Goal: Task Accomplishment & Management: Use online tool/utility

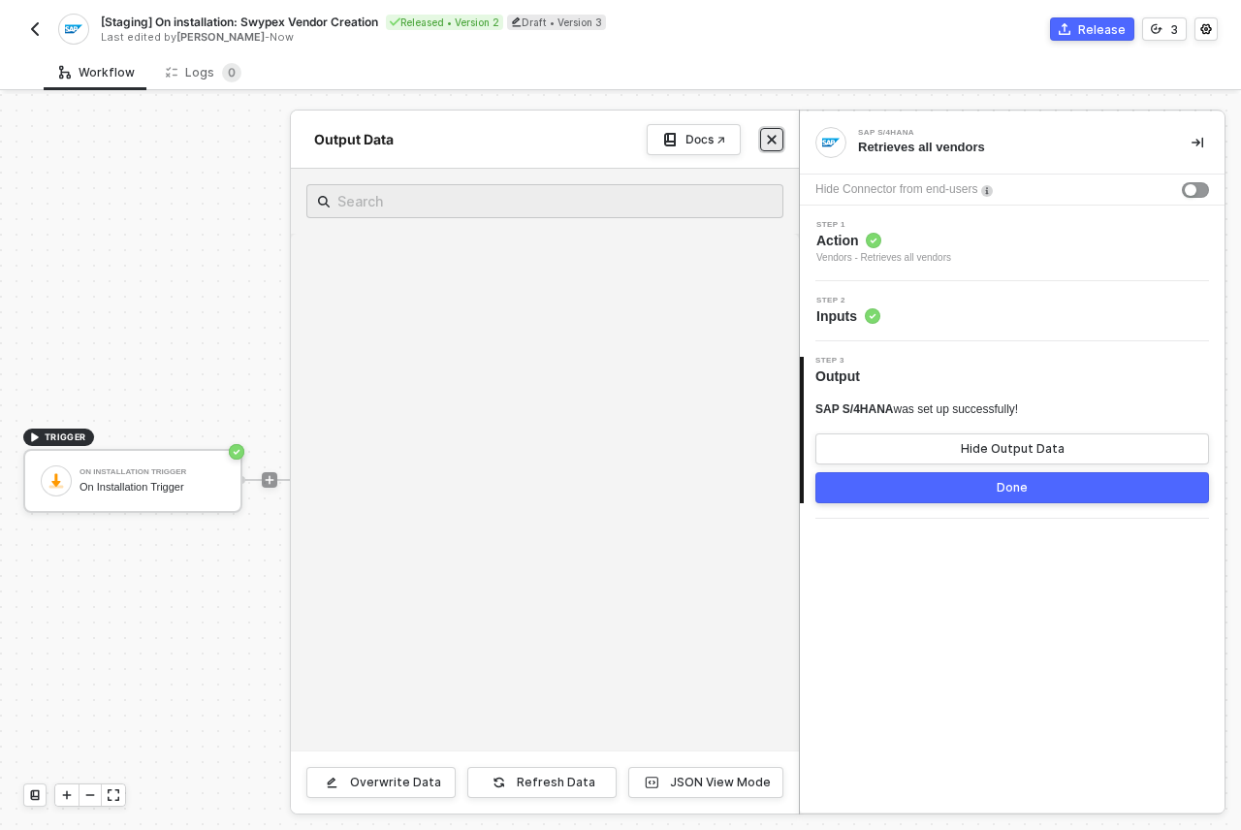
scroll to position [776, 0]
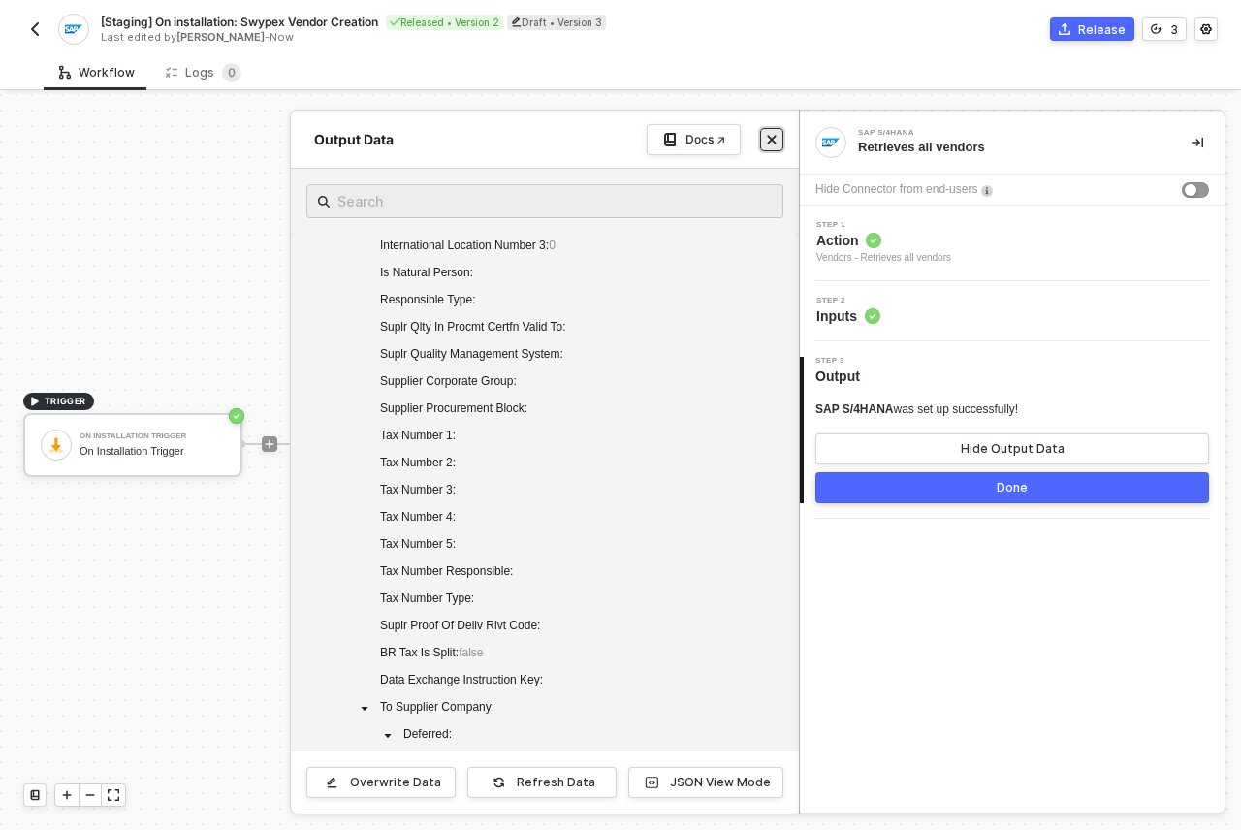
click at [763, 144] on button "Close" at bounding box center [771, 139] width 23 height 23
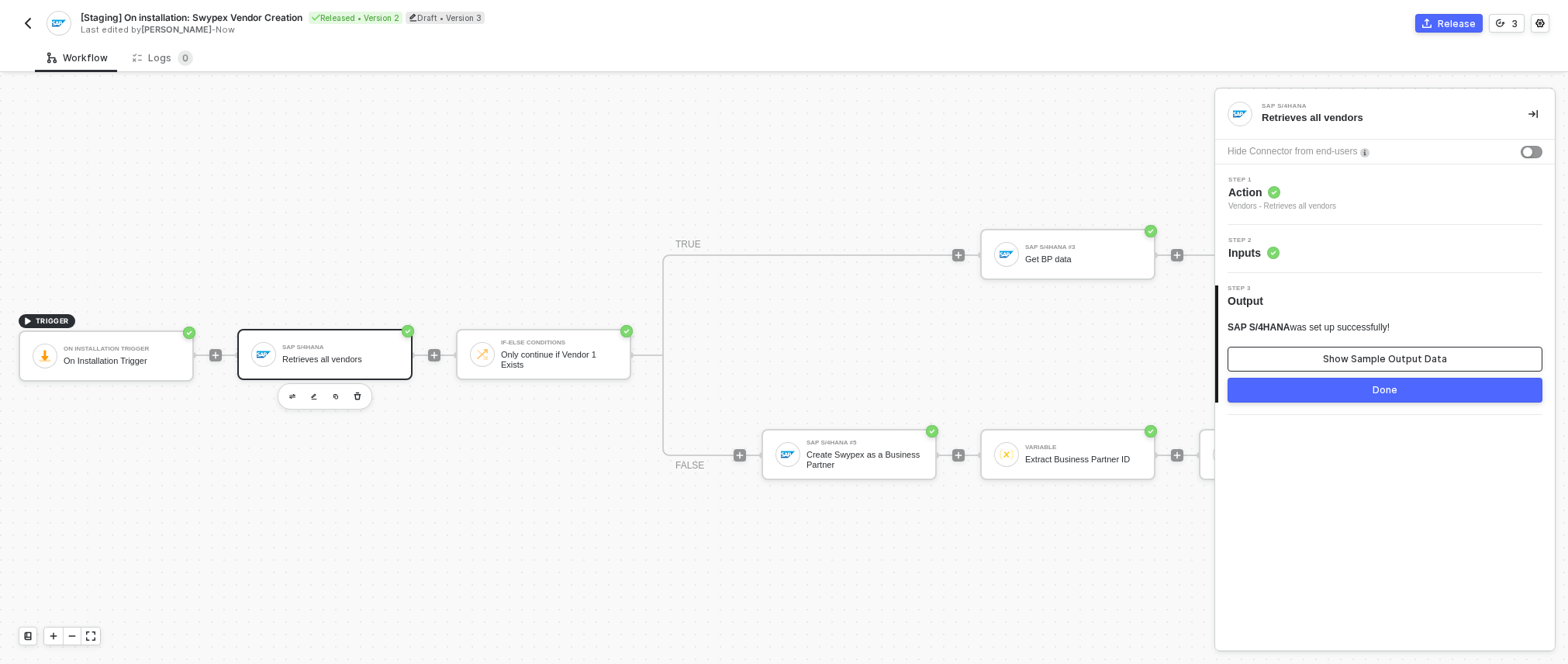
click at [991, 363] on div "Show Sample Output Data" at bounding box center [1384, 359] width 124 height 13
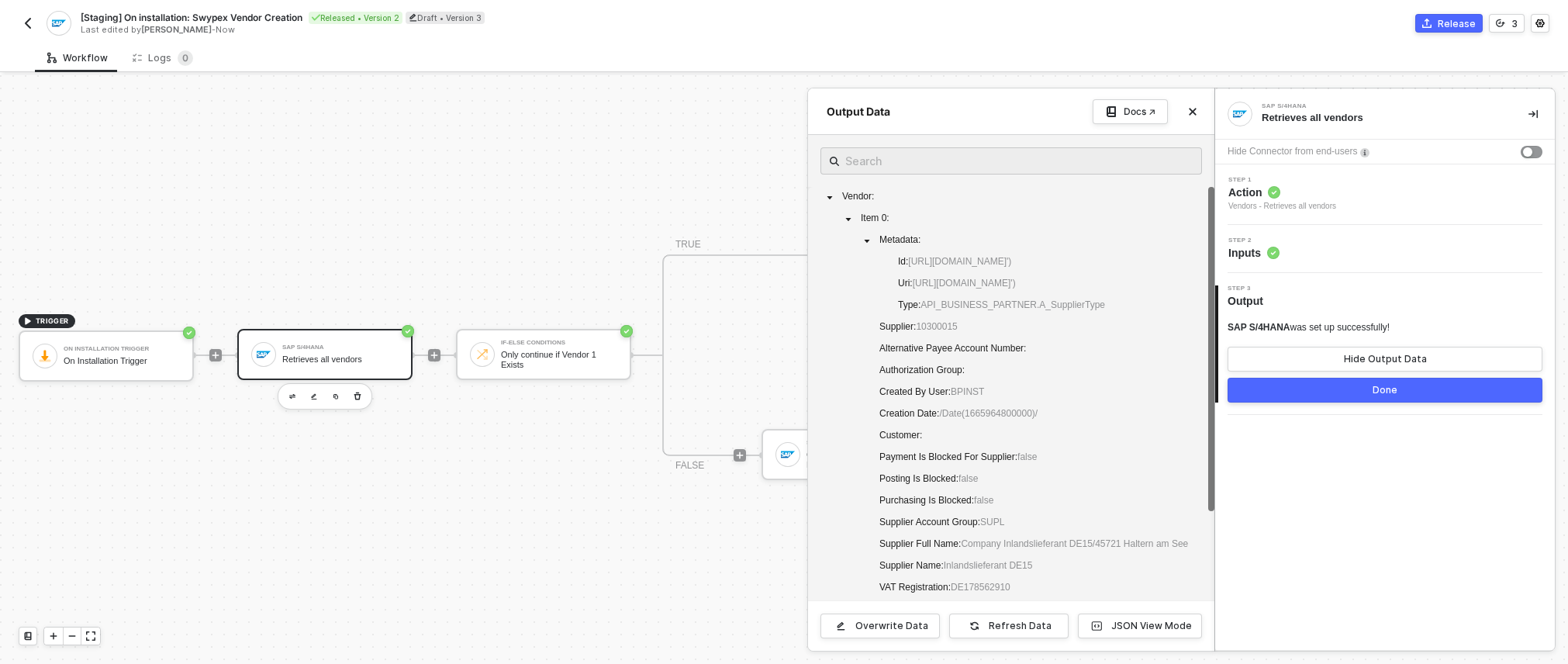
click at [991, 254] on circle at bounding box center [1273, 253] width 13 height 13
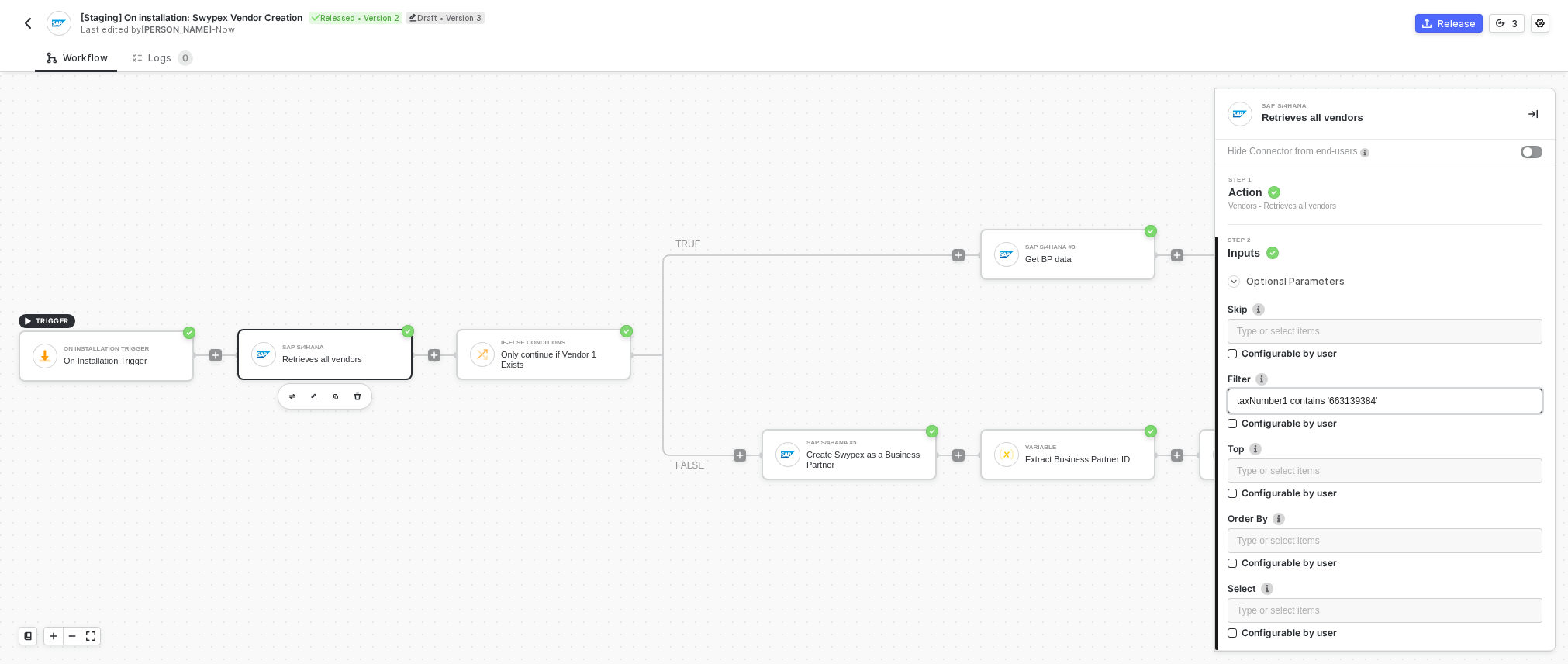
click at [991, 403] on span "taxNumber1 contains '663139384'" at bounding box center [1307, 402] width 141 height 11
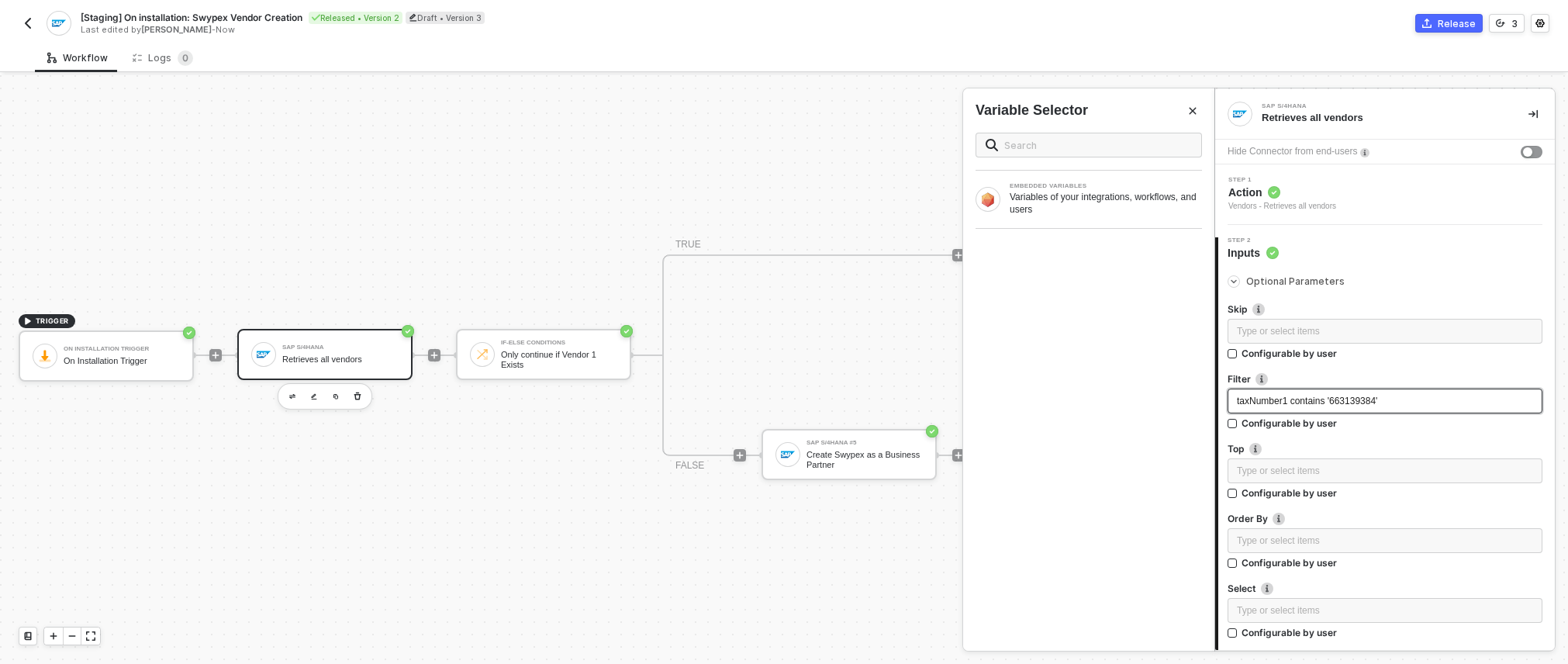
click at [991, 403] on span "taxNumber1 contains '663139384'" at bounding box center [1307, 402] width 141 height 11
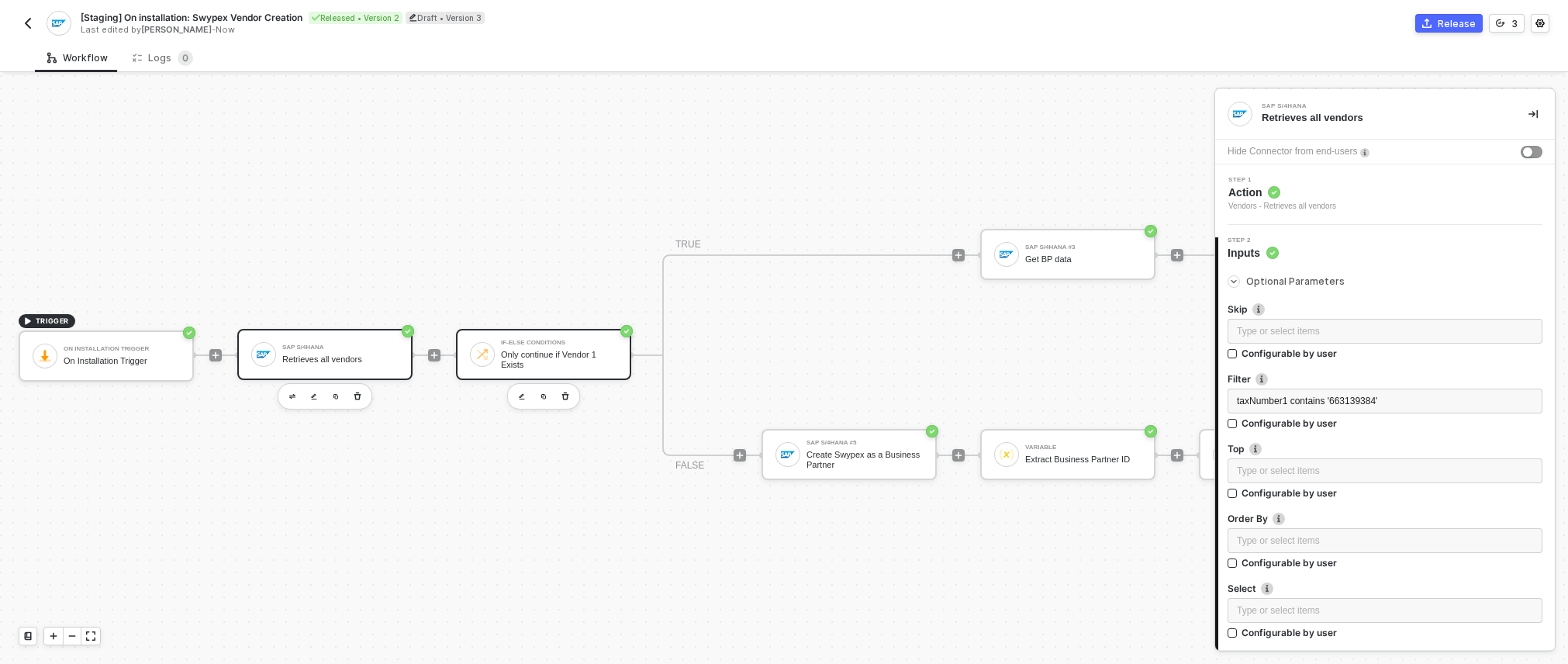
click at [563, 350] on div "Only continue if Vendor 1 Exists" at bounding box center [558, 359] width 116 height 19
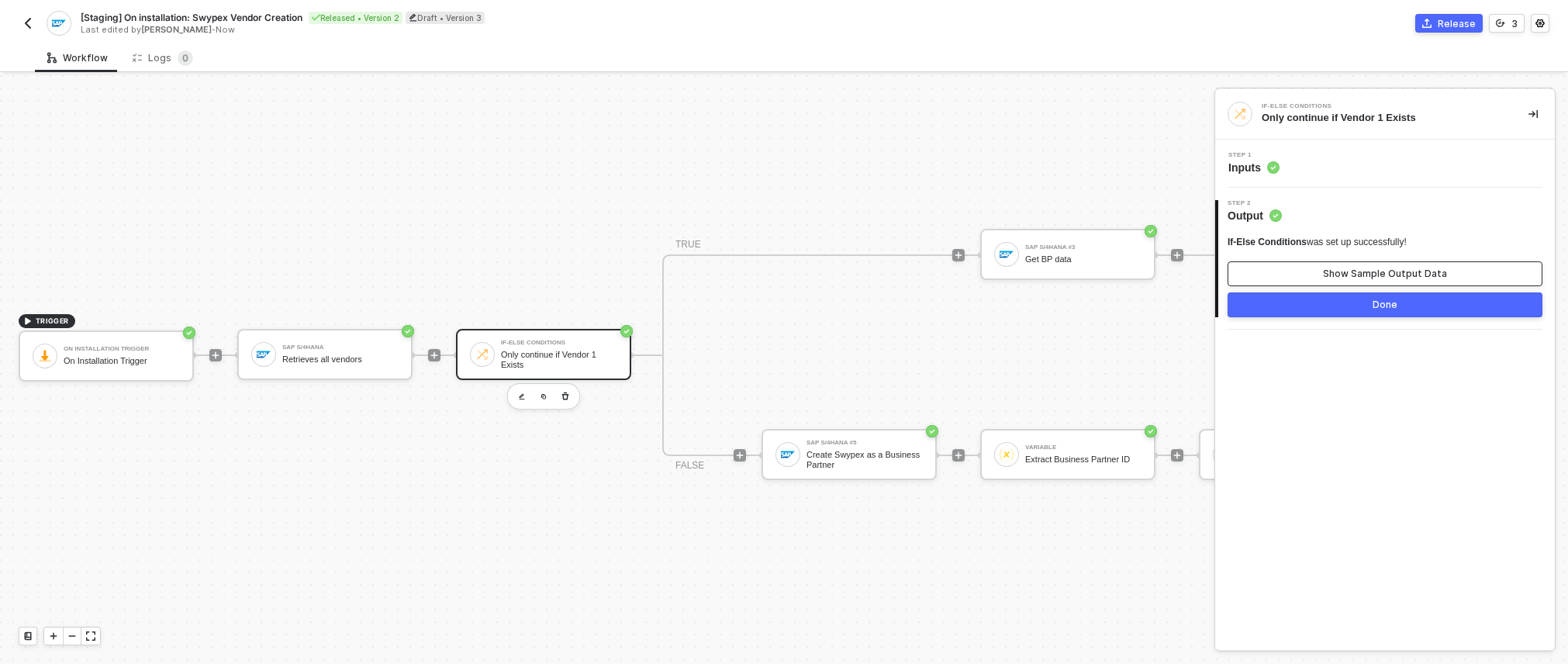
click at [991, 274] on button "Show Sample Output Data" at bounding box center [1385, 274] width 315 height 25
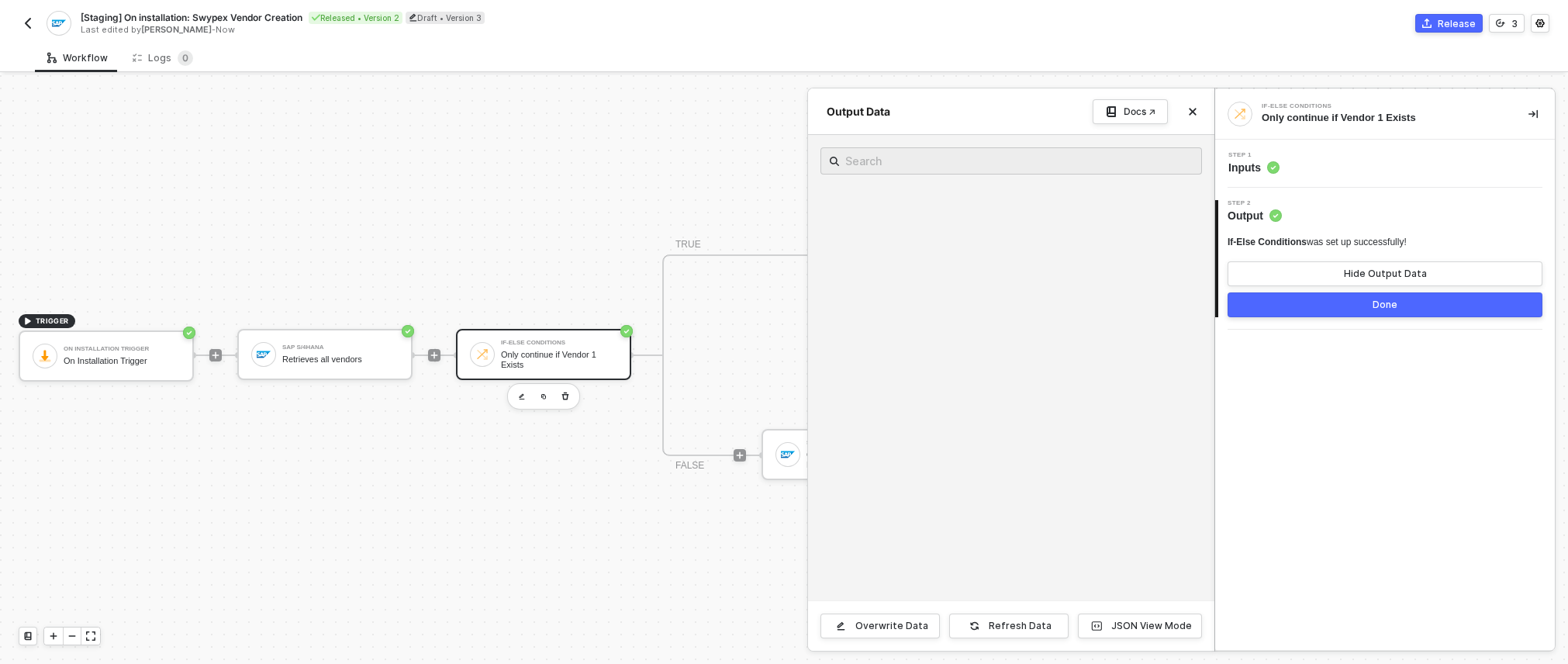
click at [991, 176] on div "Step 1 Inputs" at bounding box center [1384, 164] width 340 height 48
click at [991, 166] on span "Inputs" at bounding box center [1254, 167] width 51 height 15
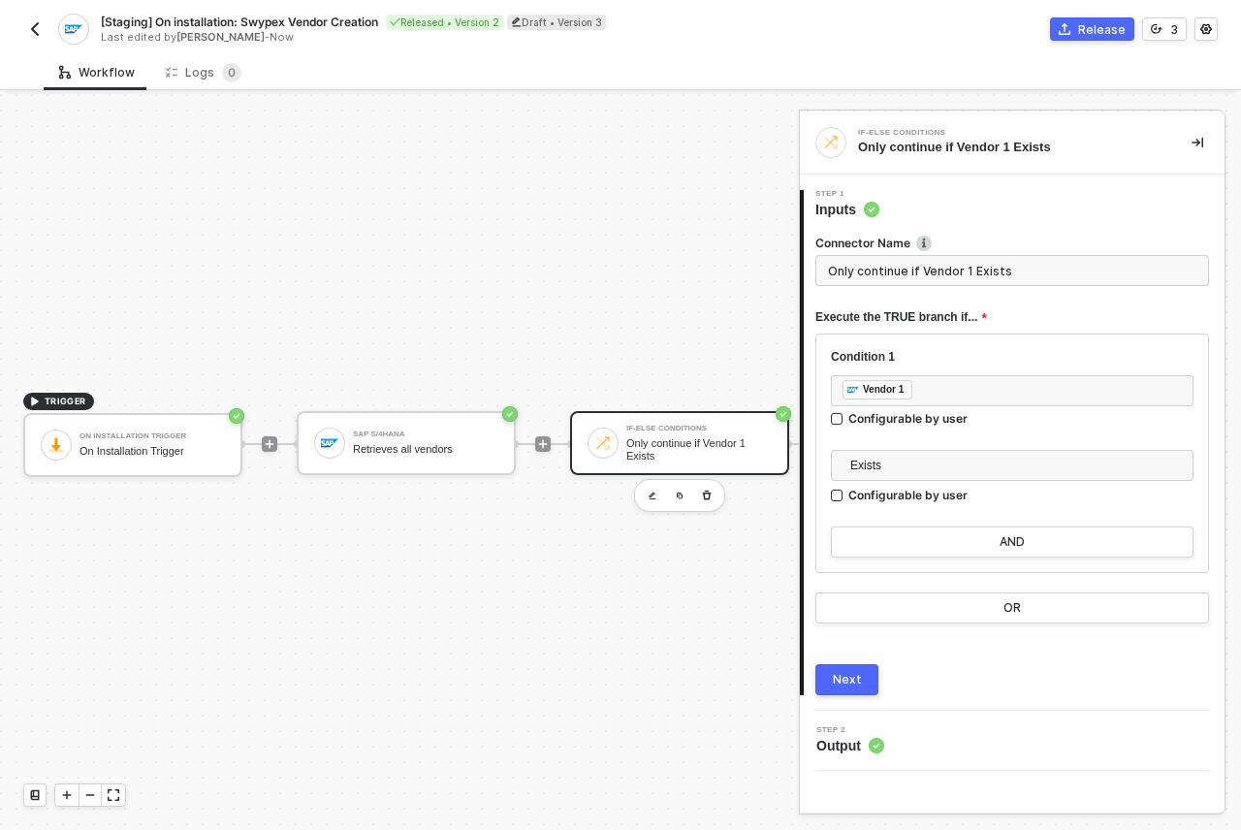
click at [675, 236] on div "TRIGGER On Installation Trigger On Installation Trigger SAP S/4HANA Retrieves a…" at bounding box center [938, 444] width 1877 height 772
click at [37, 32] on img "button" at bounding box center [35, 29] width 16 height 16
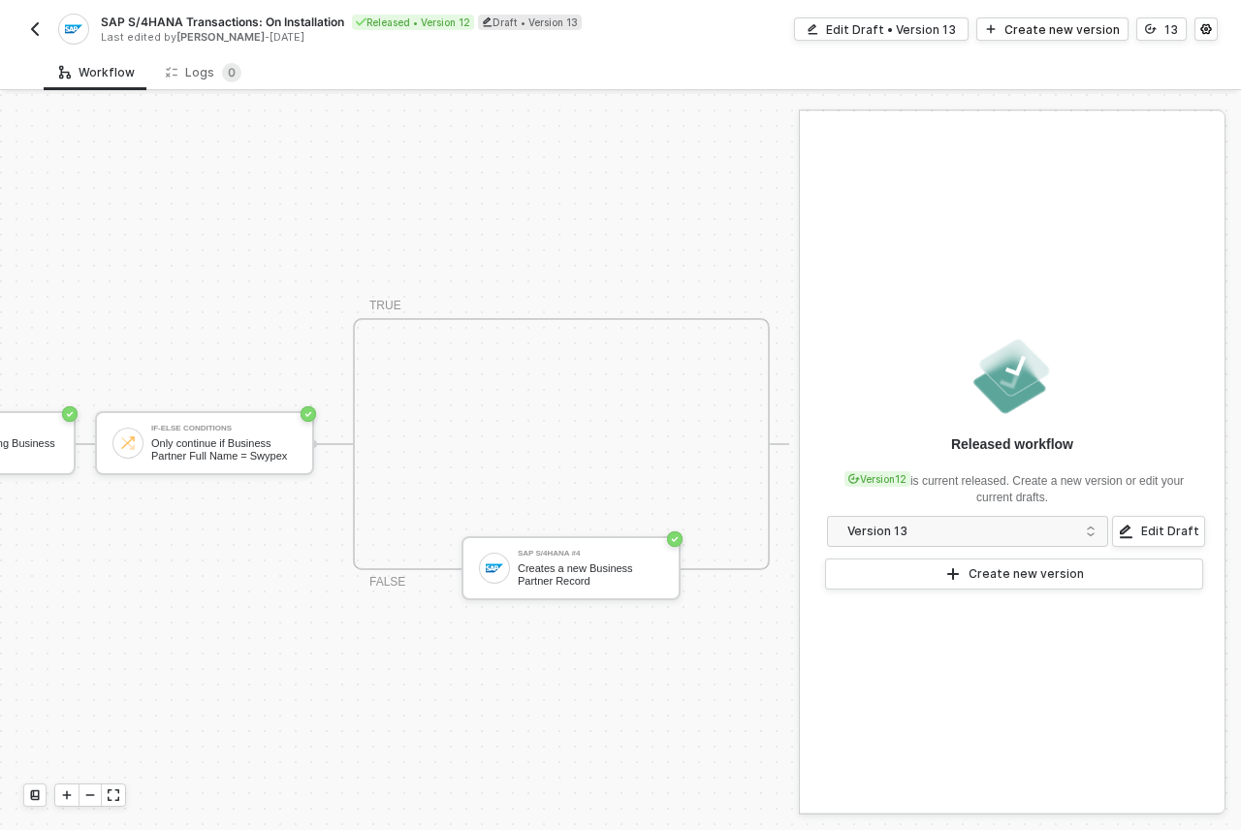
scroll to position [50, 0]
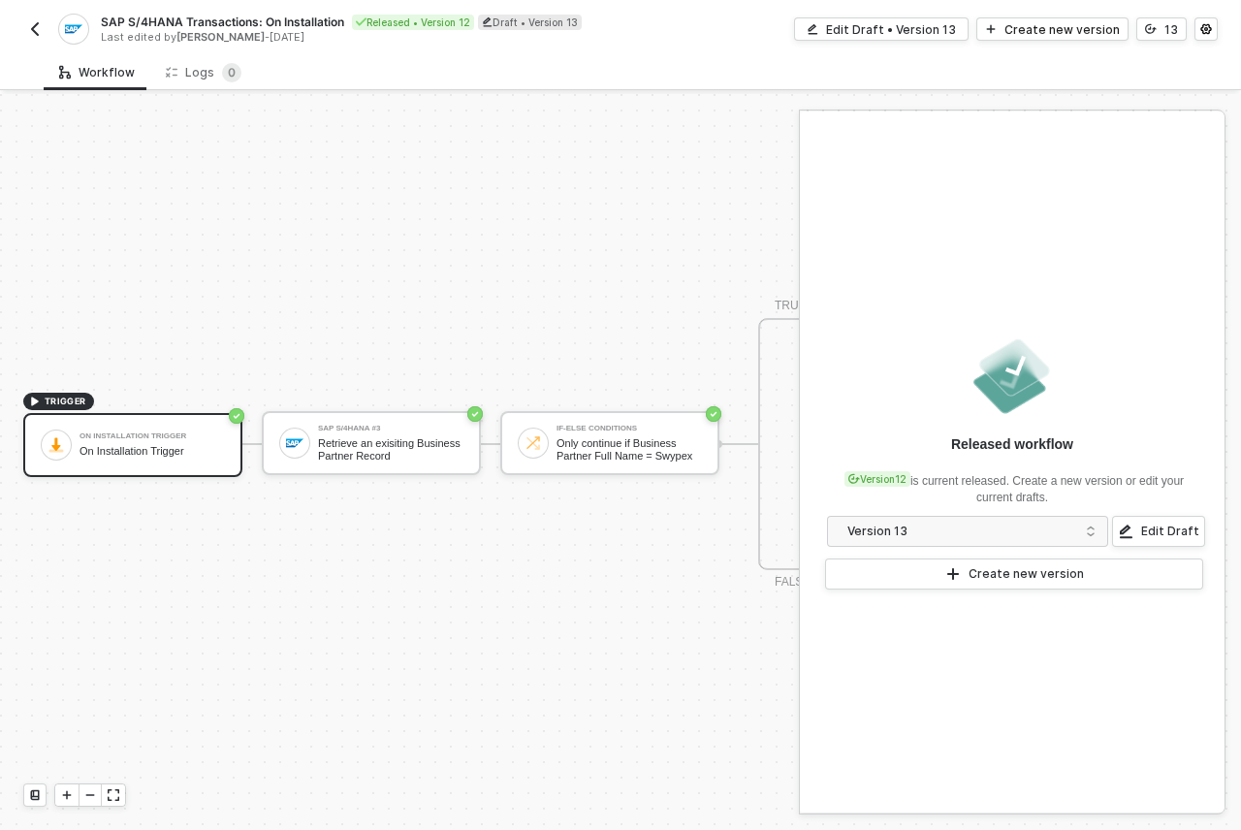
click at [36, 24] on img "button" at bounding box center [35, 29] width 16 height 16
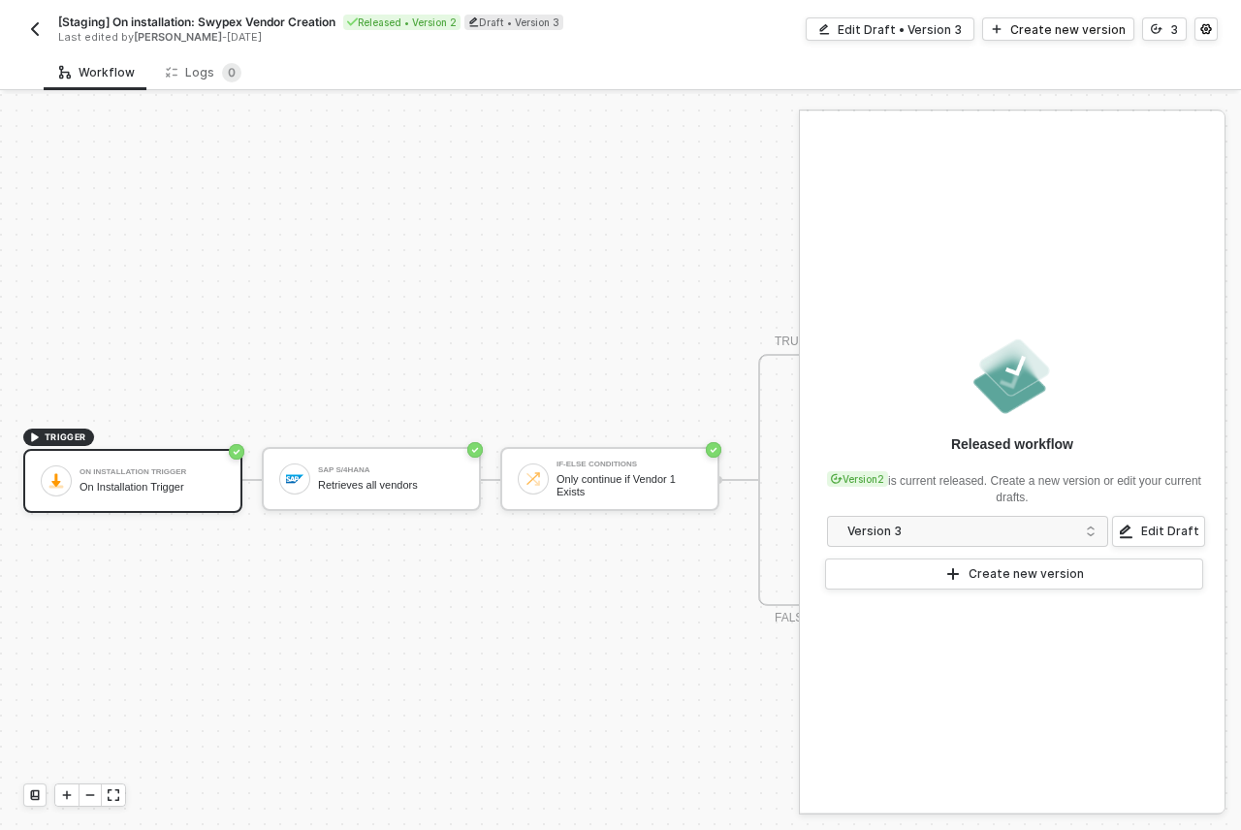
scroll to position [50, 0]
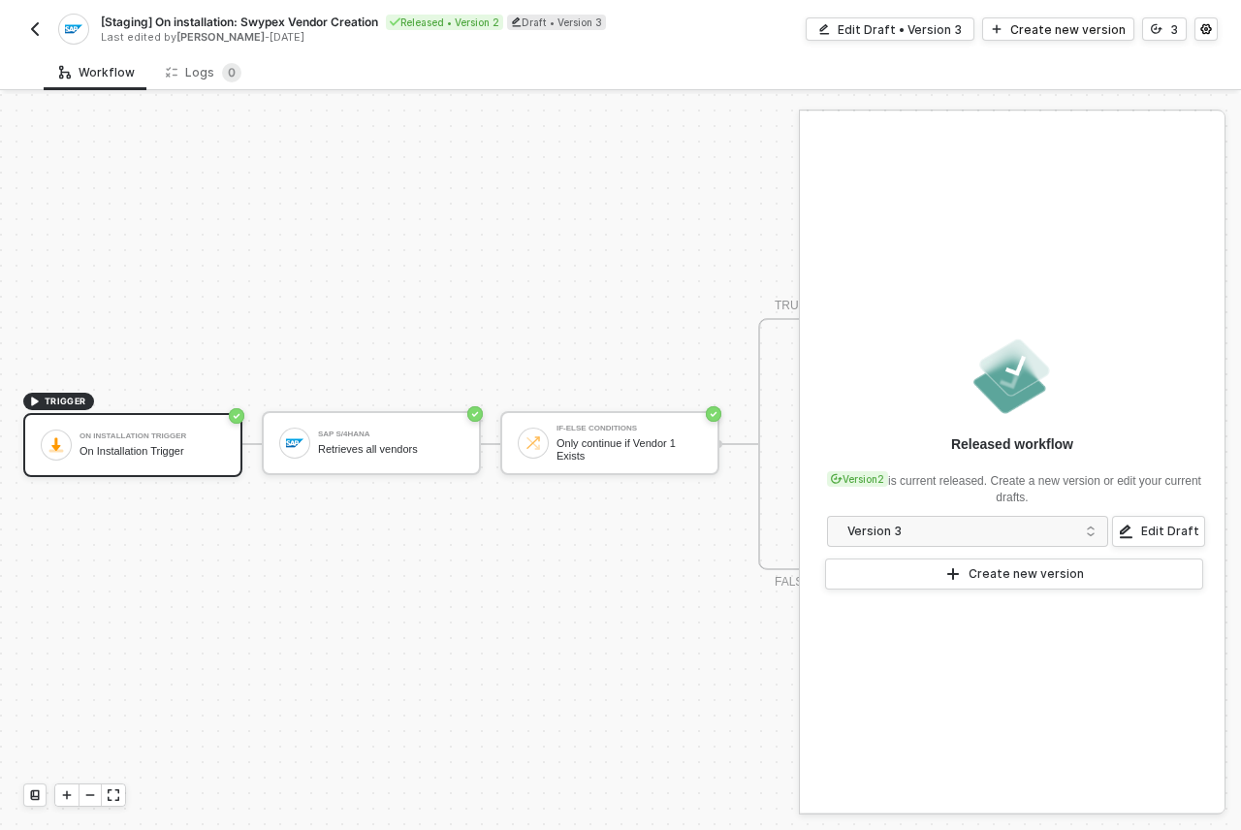
click at [655, 340] on div "TRIGGER On Installation Trigger On Installation Trigger SAP S/4HANA Retrieves a…" at bounding box center [836, 444] width 1672 height 772
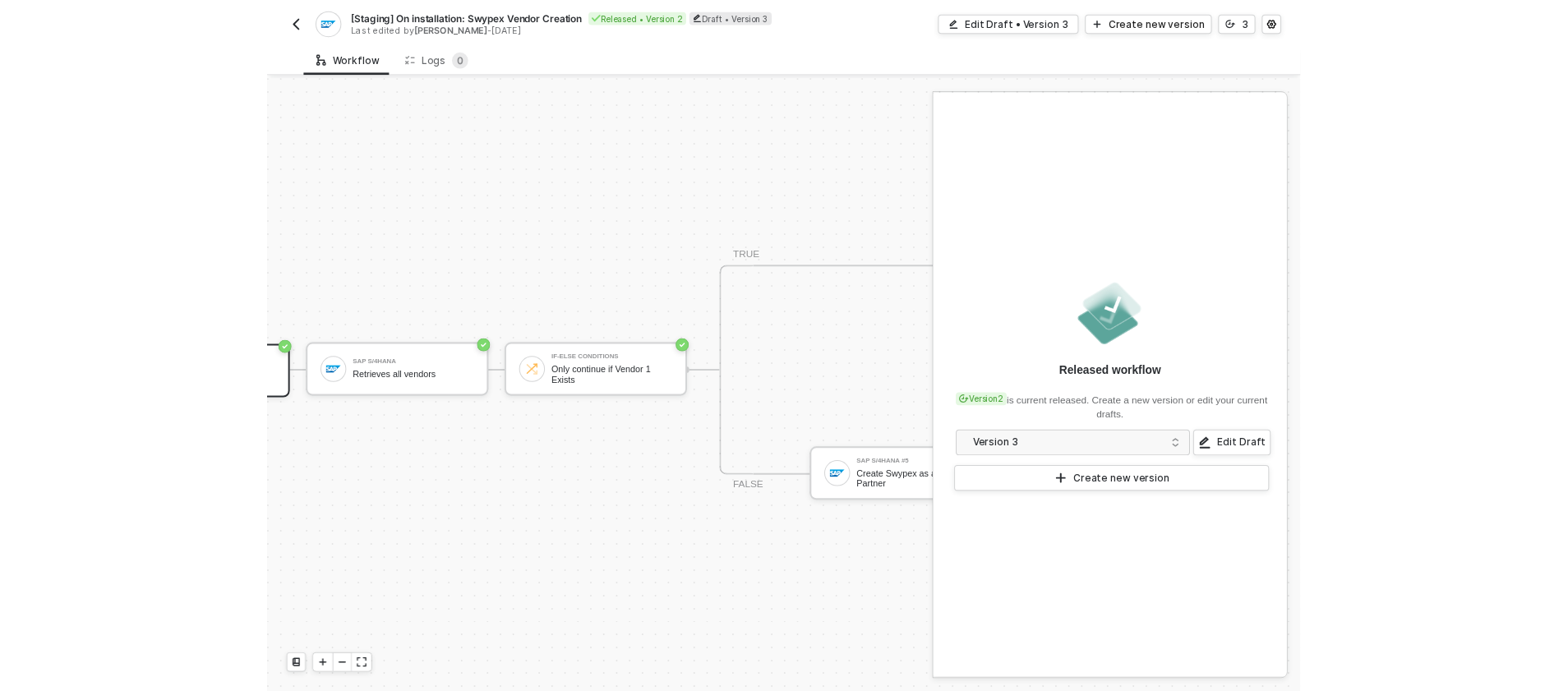
scroll to position [42, 212]
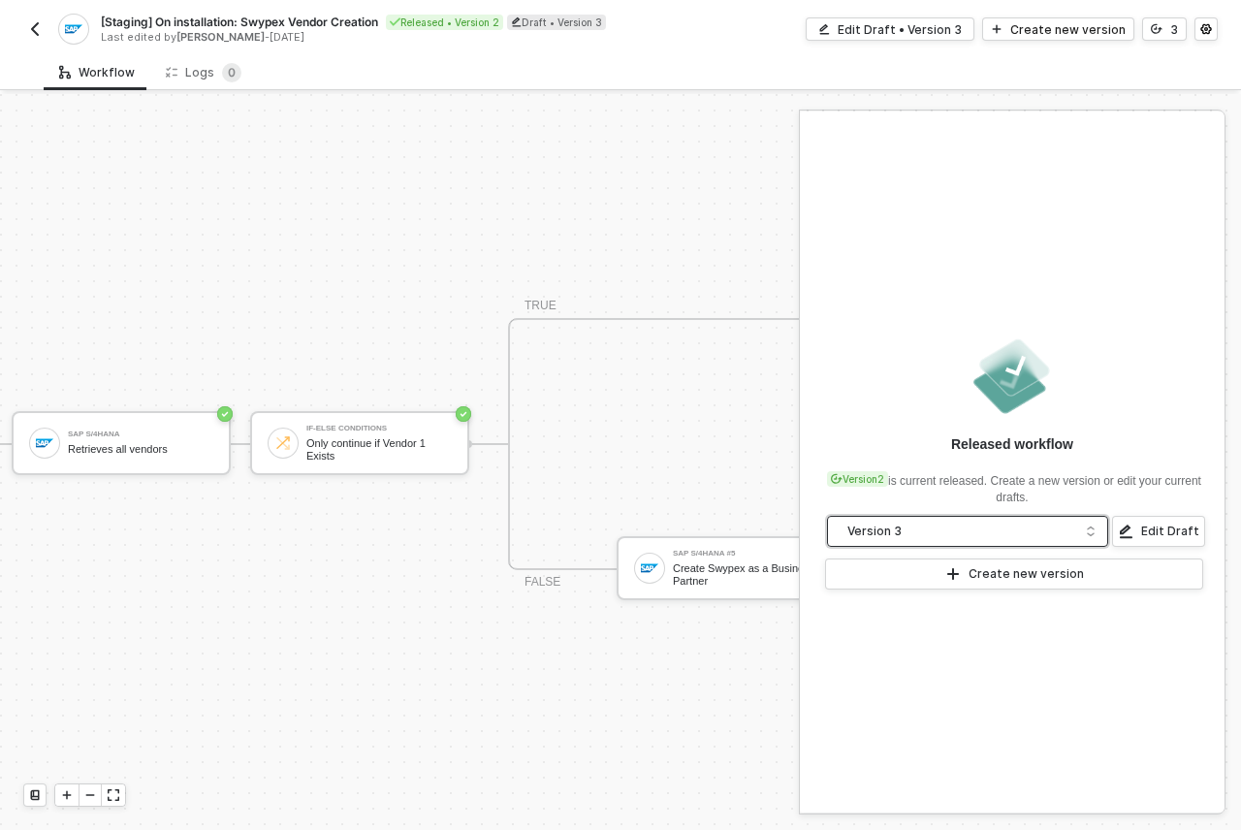
click at [1078, 528] on span "Version 3" at bounding box center [971, 531] width 248 height 21
click at [912, 35] on div "Edit Draft • Version 3" at bounding box center [900, 29] width 124 height 16
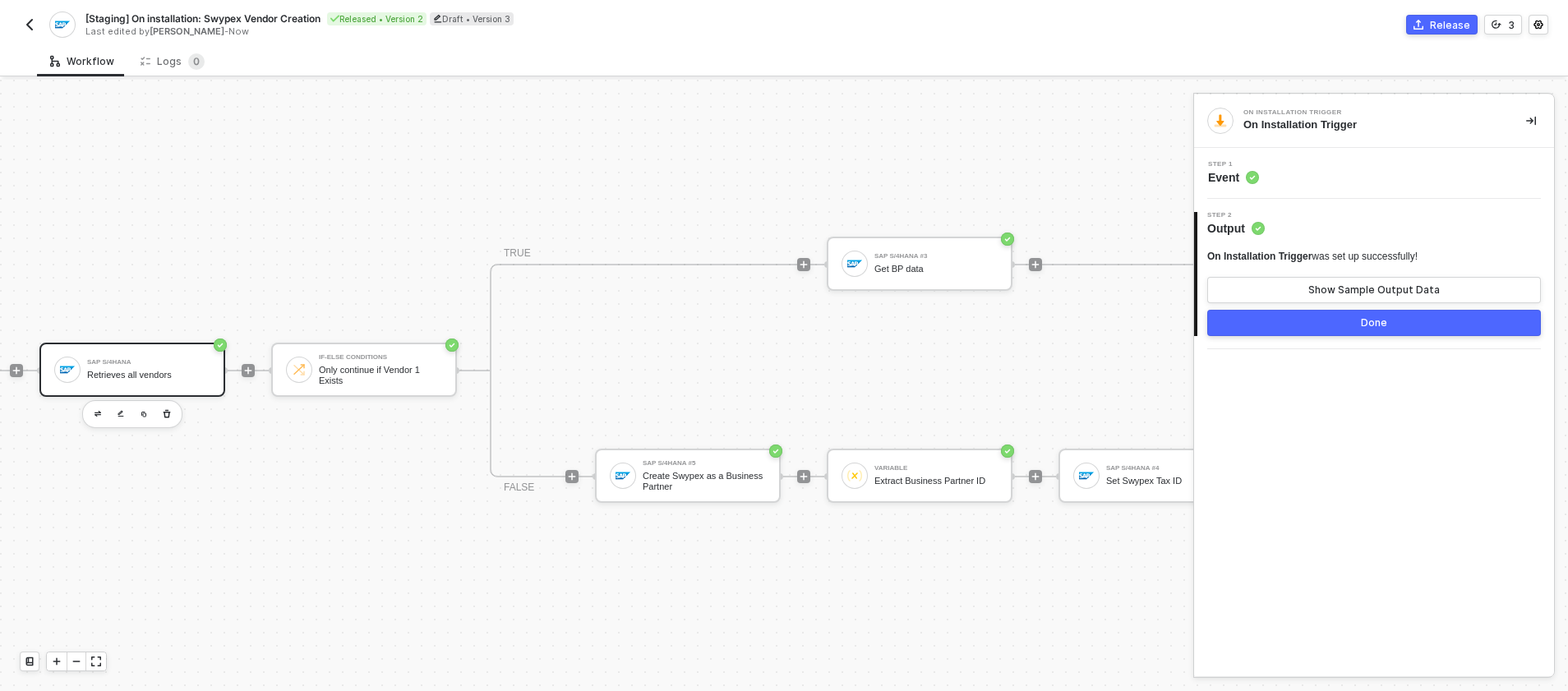
click at [175, 374] on div "SAP S/4HANA Retrieves all vendors" at bounding box center [132, 370] width 186 height 54
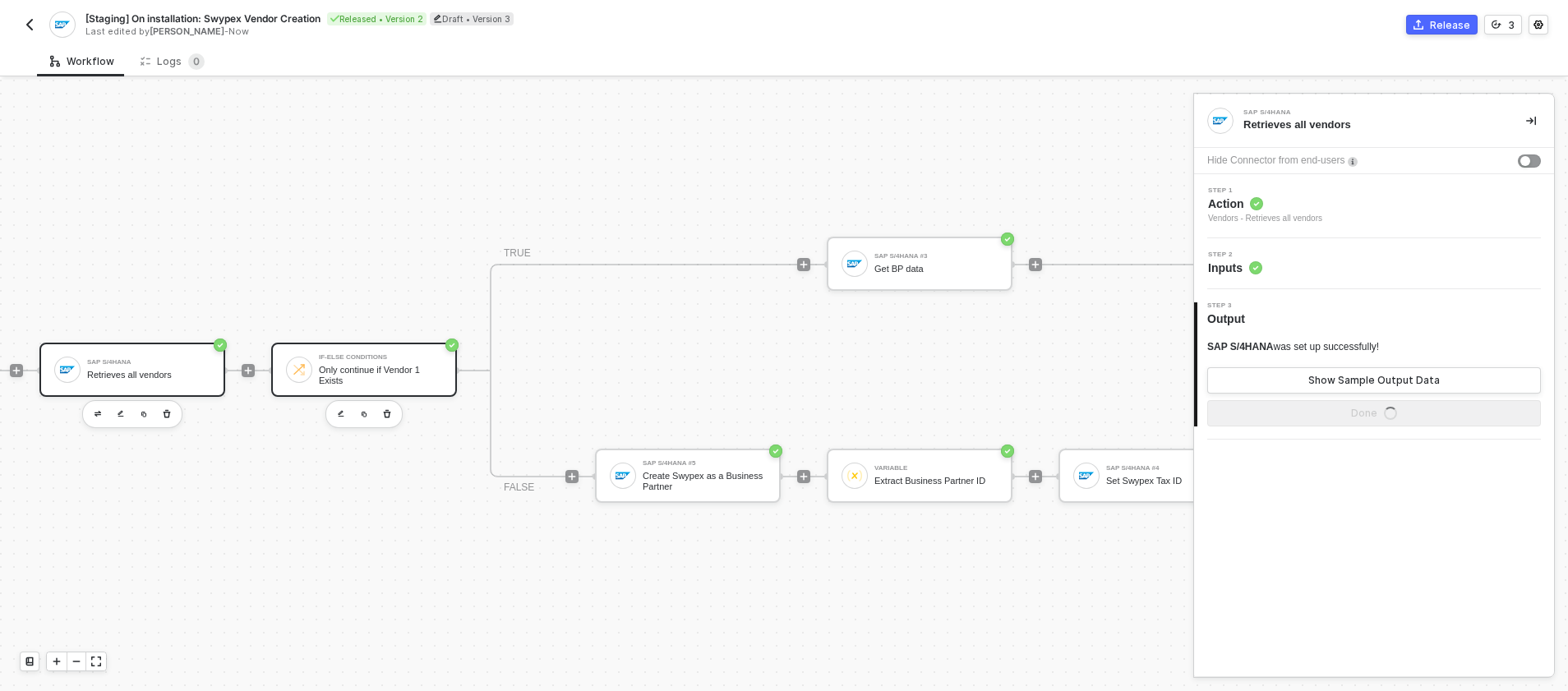
click at [348, 367] on div "Only continue if Vendor 1 Exists" at bounding box center [380, 376] width 123 height 20
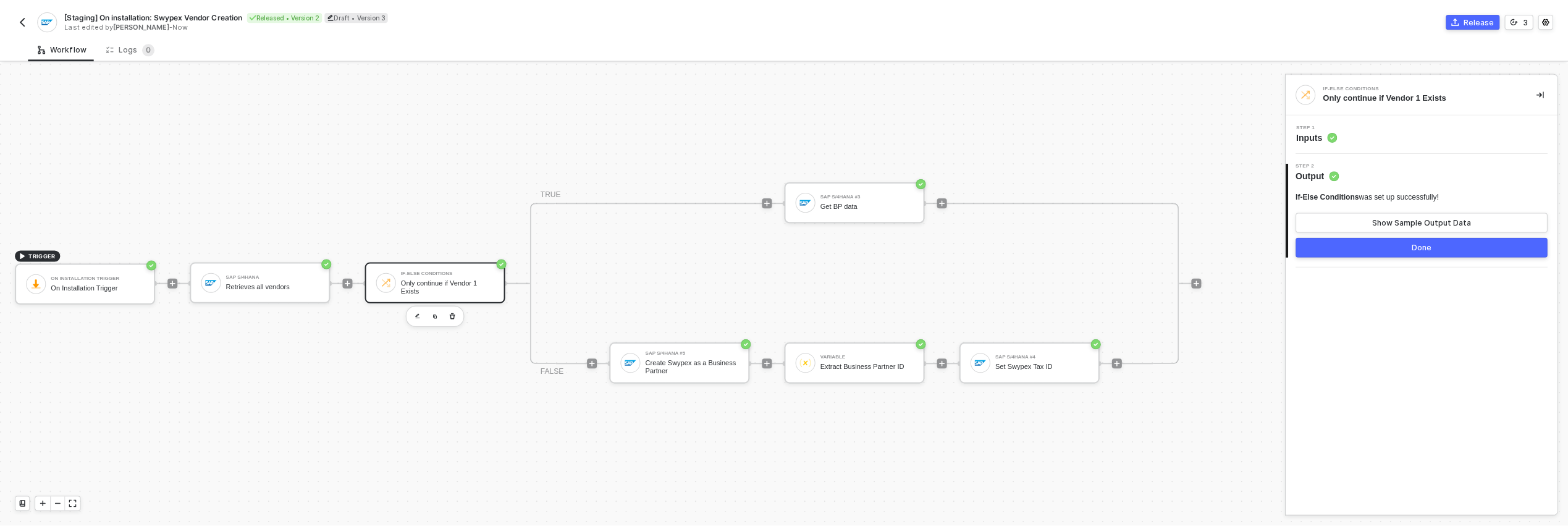
scroll to position [23, 0]
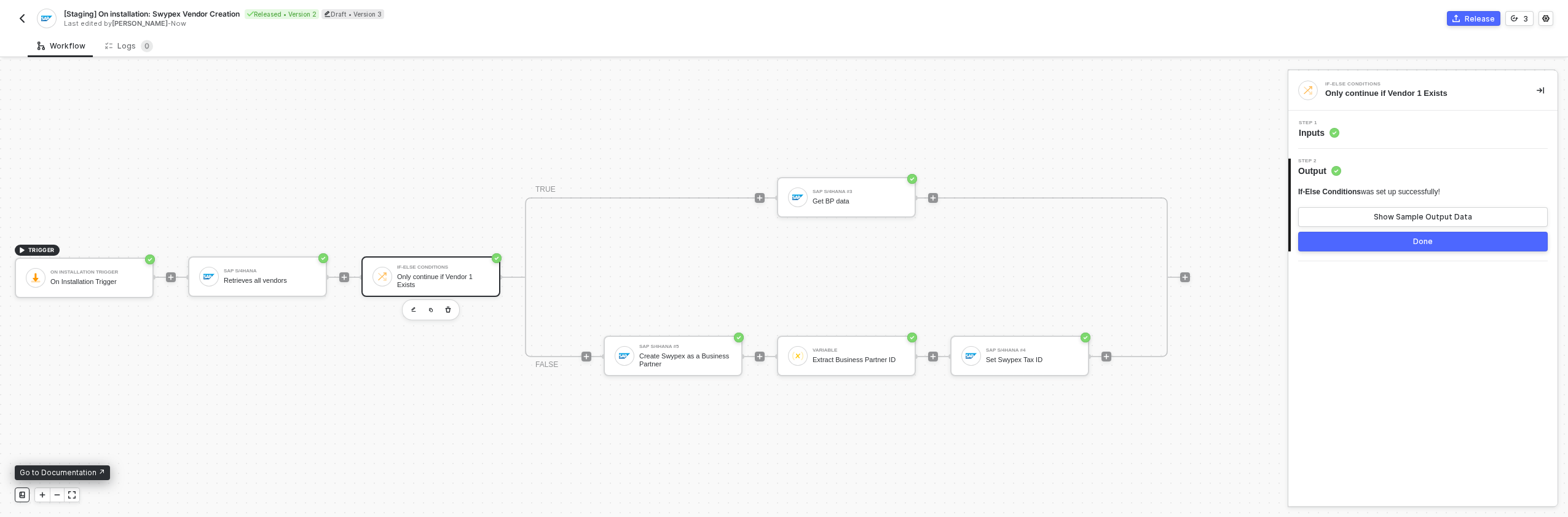
click at [20, 494] on icon at bounding box center [22, 495] width 8 height 8
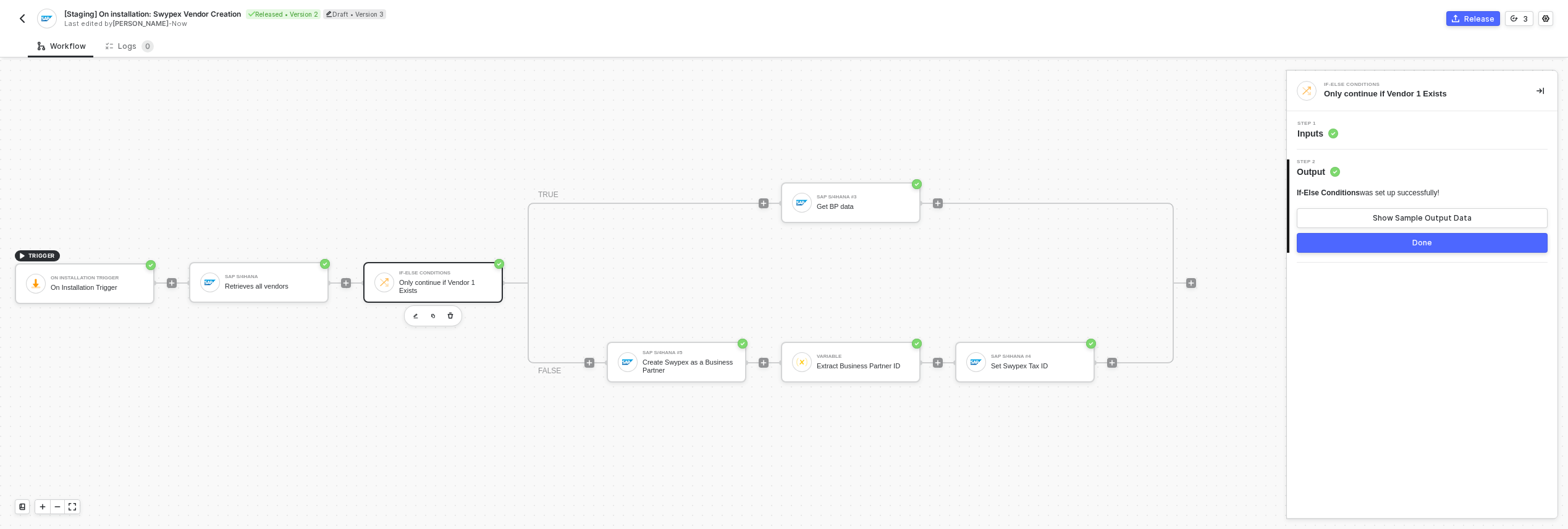
click at [25, 16] on img "button" at bounding box center [22, 18] width 10 height 10
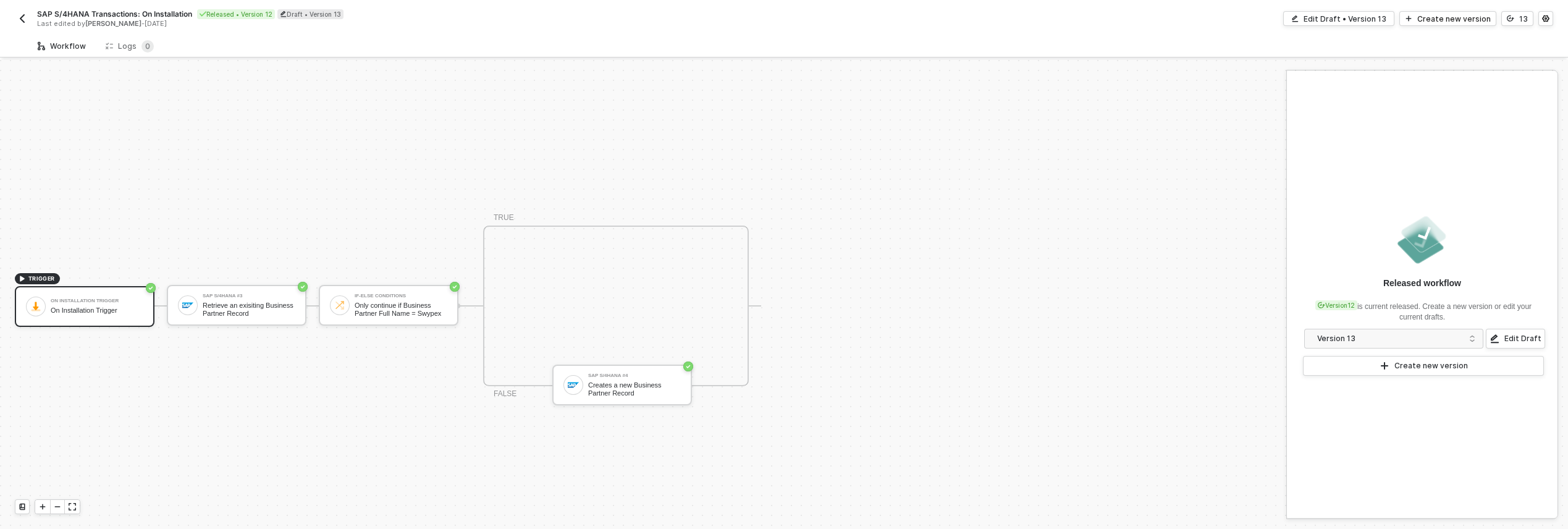
scroll to position [23, 0]
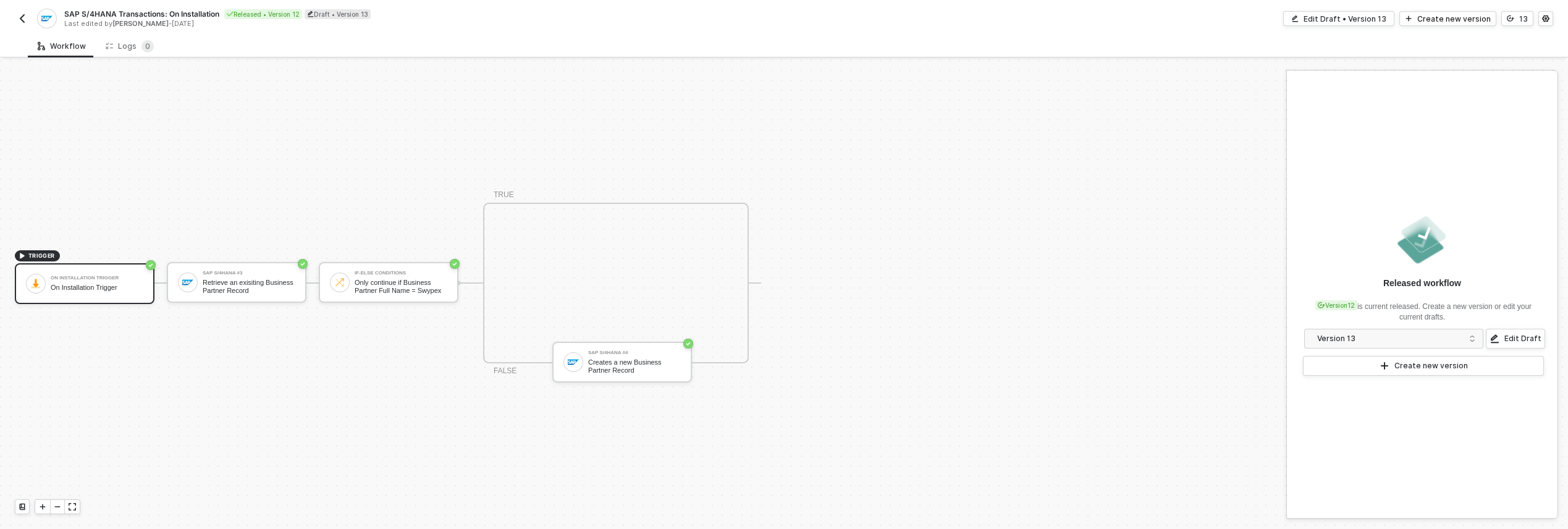
click at [25, 15] on img "button" at bounding box center [22, 18] width 10 height 10
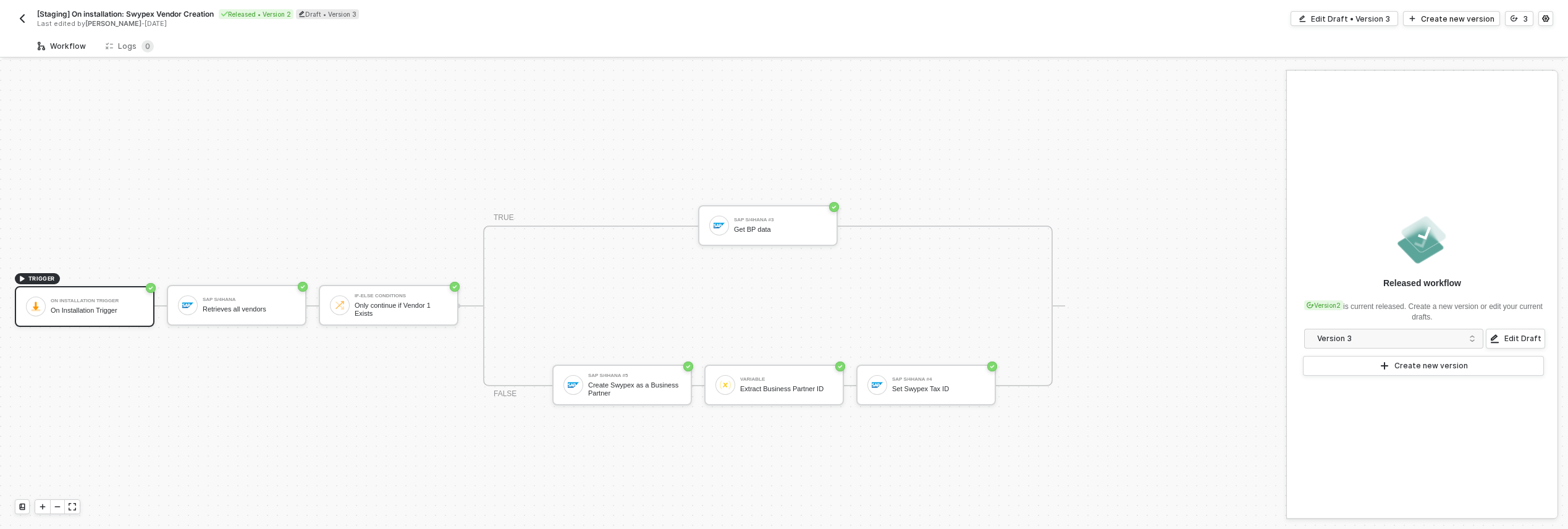
scroll to position [23, 0]
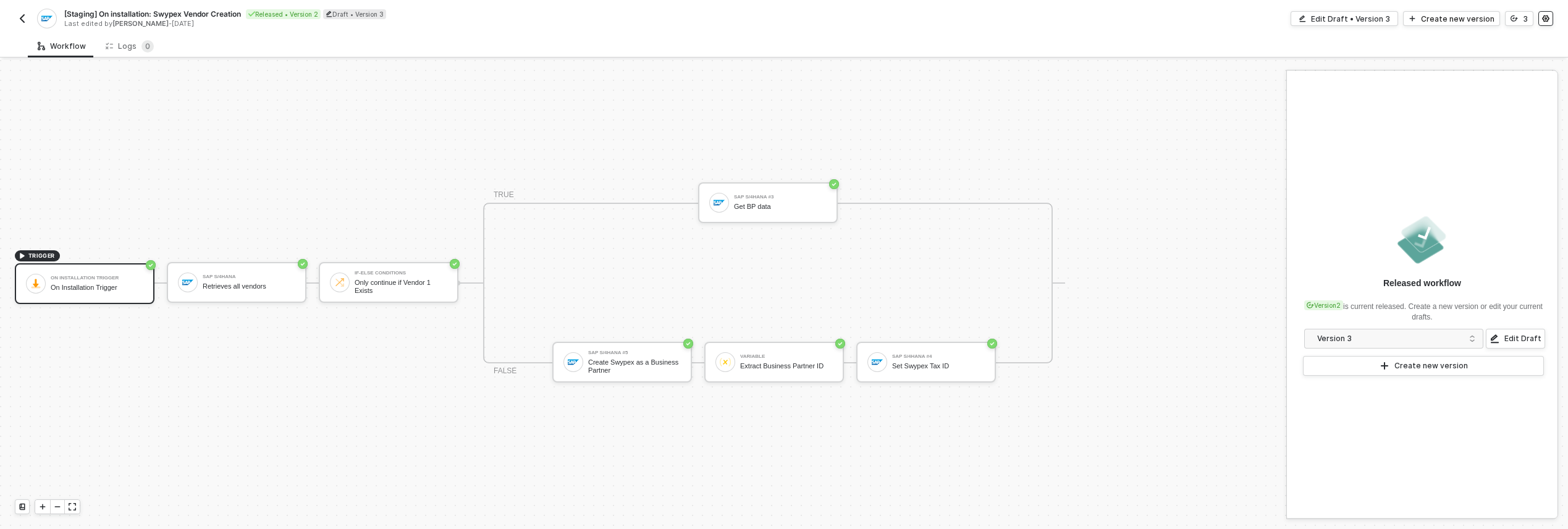
click at [1544, 20] on icon "icon-settings" at bounding box center [1546, 18] width 8 height 8
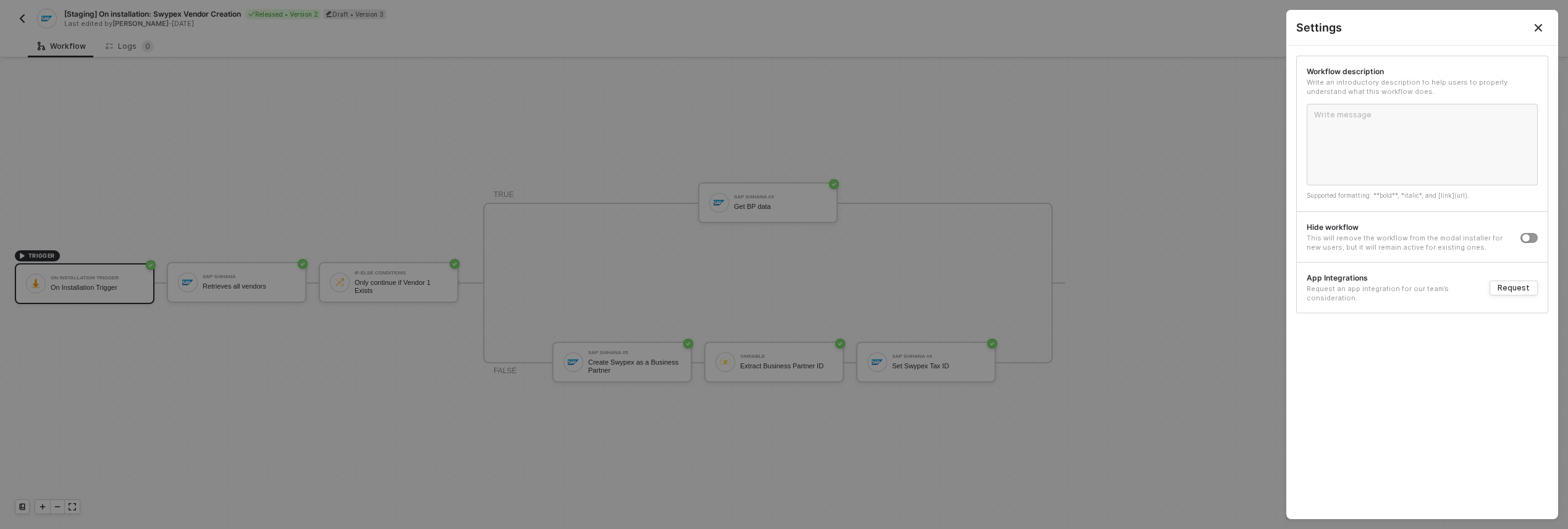
click at [1539, 31] on icon "Close" at bounding box center [1539, 28] width 10 height 10
